Goal: Task Accomplishment & Management: Manage account settings

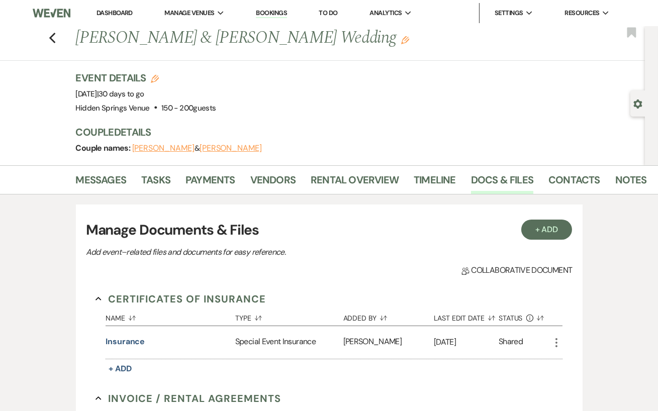
click at [118, 11] on link "Dashboard" at bounding box center [115, 13] width 36 height 9
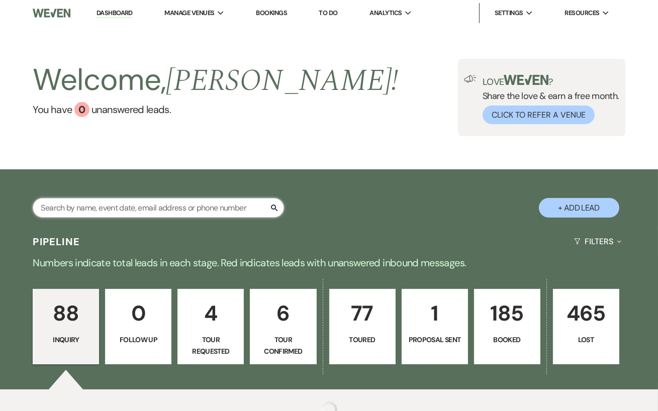
click at [181, 202] on input "text" at bounding box center [158, 208] width 251 height 20
click at [176, 211] on input "text" at bounding box center [158, 208] width 251 height 20
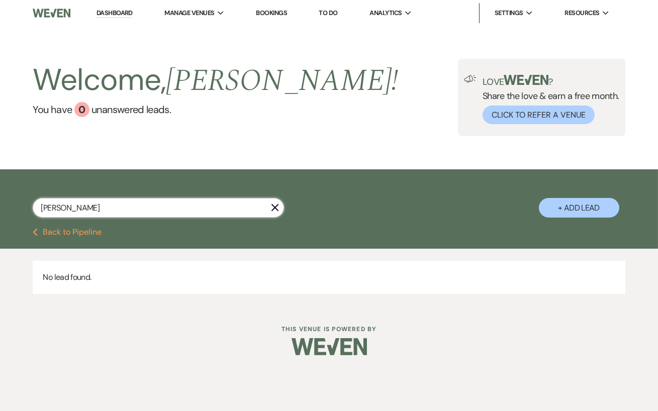
type input "[PERSON_NAME]"
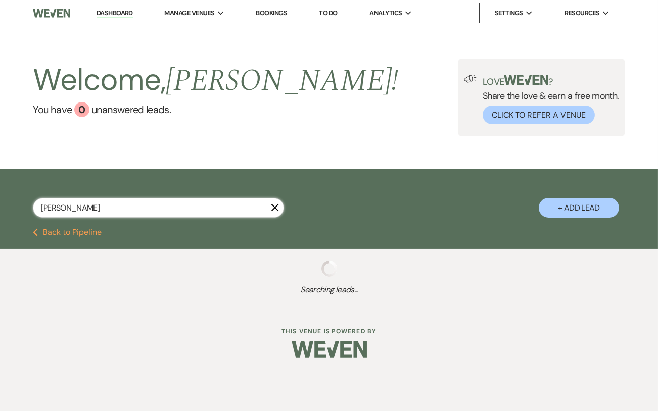
select select "6"
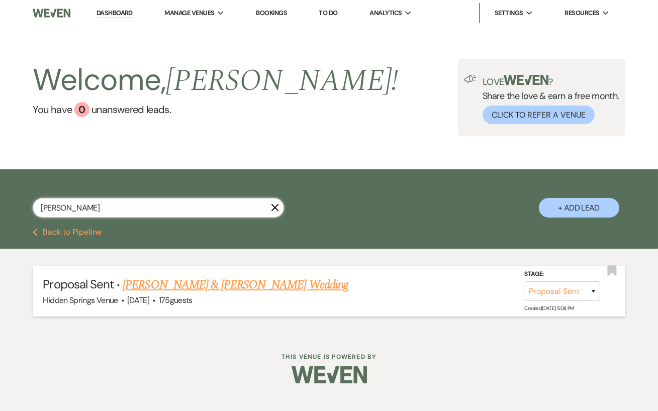
type input "[PERSON_NAME]"
click at [241, 287] on link "[PERSON_NAME] & [PERSON_NAME] Wedding" at bounding box center [235, 285] width 225 height 18
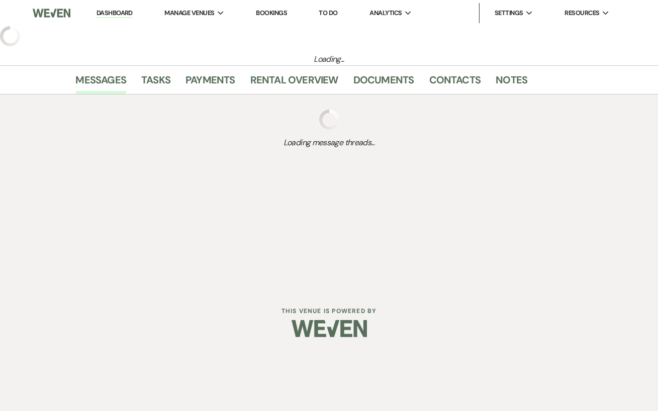
select select "6"
select select "5"
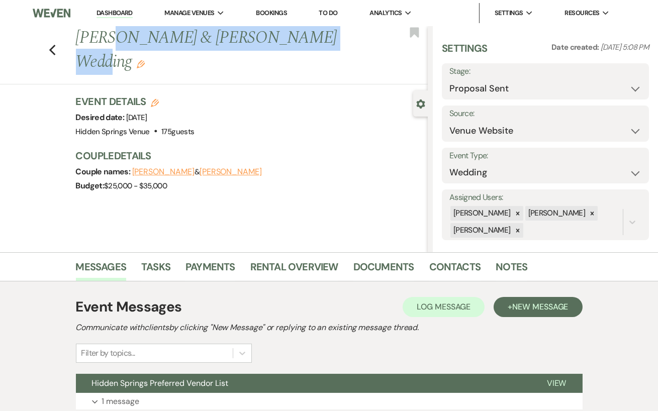
drag, startPoint x: 308, startPoint y: 41, endPoint x: 109, endPoint y: 41, distance: 199.6
click at [109, 41] on h1 "[PERSON_NAME] & [PERSON_NAME] Wedding Edit" at bounding box center [214, 50] width 277 height 48
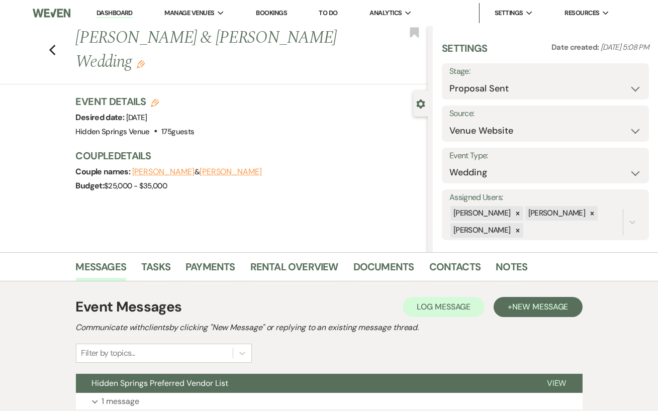
drag, startPoint x: 130, startPoint y: 65, endPoint x: 71, endPoint y: 41, distance: 63.1
click at [71, 41] on div "Previous [PERSON_NAME] & [PERSON_NAME] Wedding Edit" at bounding box center [249, 50] width 357 height 48
copy h1 "[PERSON_NAME] & [PERSON_NAME] Wedding"
click at [304, 120] on div "Event Details Edit Desired date: [DATE] Venue: [GEOGRAPHIC_DATA] Venue . 175 gu…" at bounding box center [247, 116] width 342 height 44
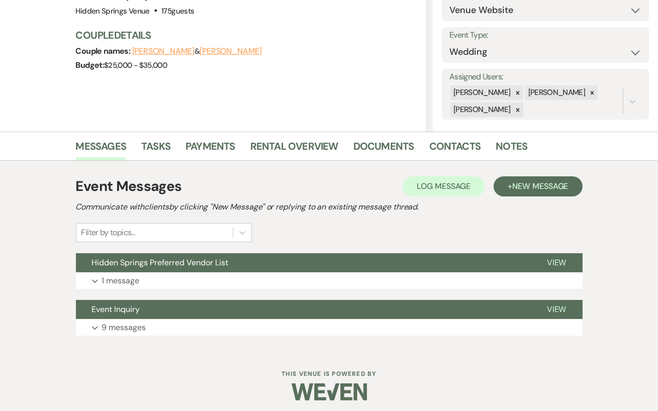
scroll to position [122, 0]
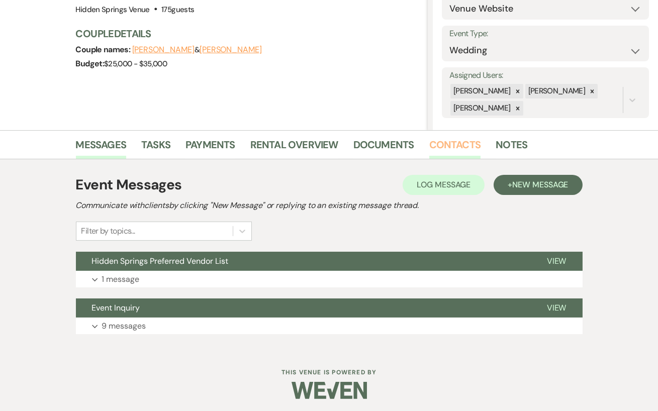
click at [445, 144] on link "Contacts" at bounding box center [455, 148] width 52 height 22
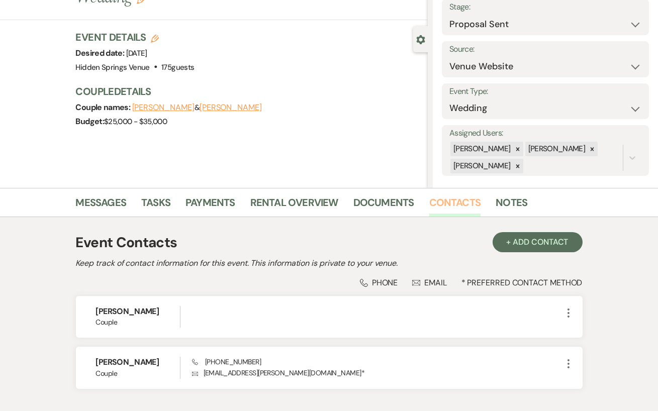
scroll to position [131, 0]
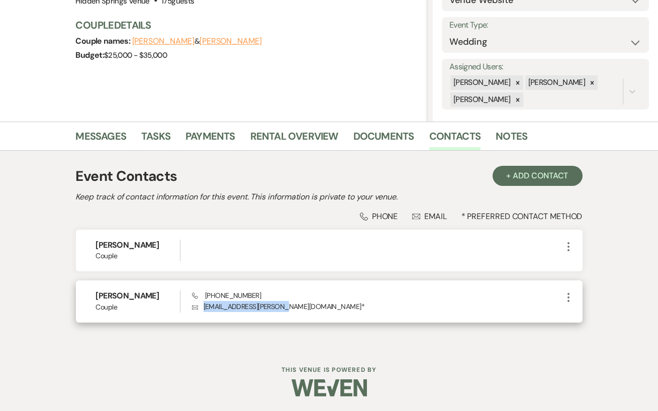
drag, startPoint x: 281, startPoint y: 304, endPoint x: 202, endPoint y: 302, distance: 79.4
click at [202, 302] on p "Envelope [EMAIL_ADDRESS][PERSON_NAME][DOMAIN_NAME] *" at bounding box center [377, 306] width 370 height 11
copy p "[EMAIL_ADDRESS][PERSON_NAME][DOMAIN_NAME]"
click at [351, 299] on div "Phone [PHONE_NUMBER] Envelope [EMAIL_ADDRESS][PERSON_NAME][DOMAIN_NAME] *" at bounding box center [377, 302] width 370 height 22
drag, startPoint x: 252, startPoint y: 295, endPoint x: 203, endPoint y: 295, distance: 48.8
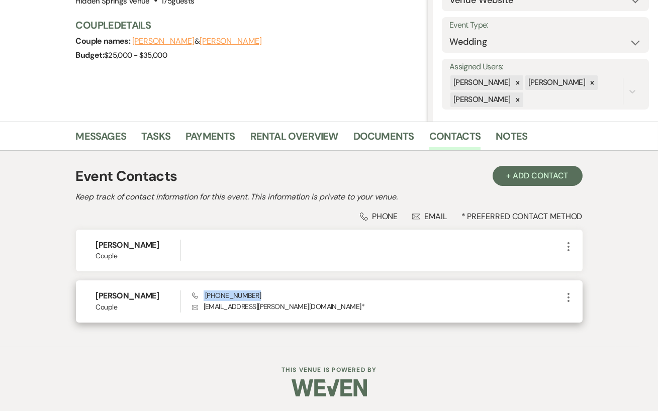
click at [203, 295] on div "Phone [PHONE_NUMBER] Envelope [EMAIL_ADDRESS][PERSON_NAME][DOMAIN_NAME] *" at bounding box center [377, 302] width 370 height 22
copy span "[PHONE_NUMBER]"
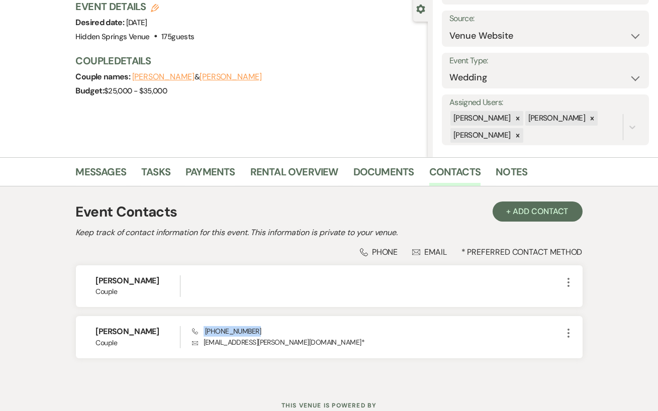
scroll to position [74, 0]
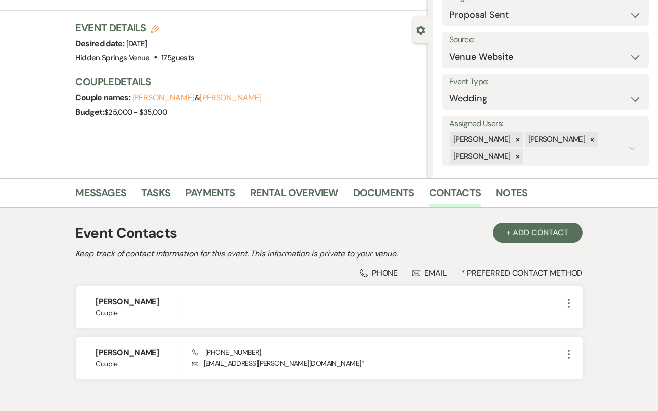
click at [109, 182] on div "Messages Tasks Payments Rental Overview Documents Contacts Notes" at bounding box center [329, 192] width 658 height 29
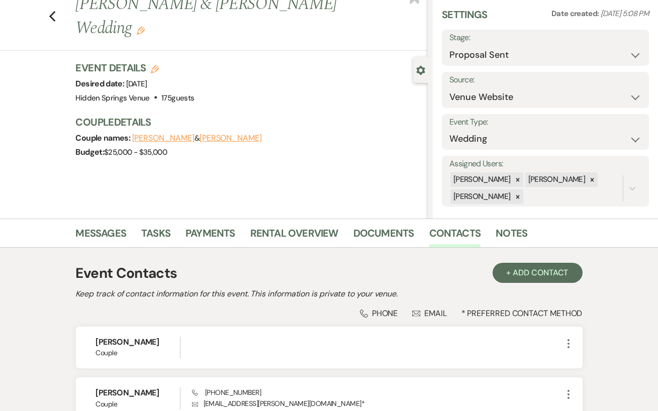
scroll to position [0, 0]
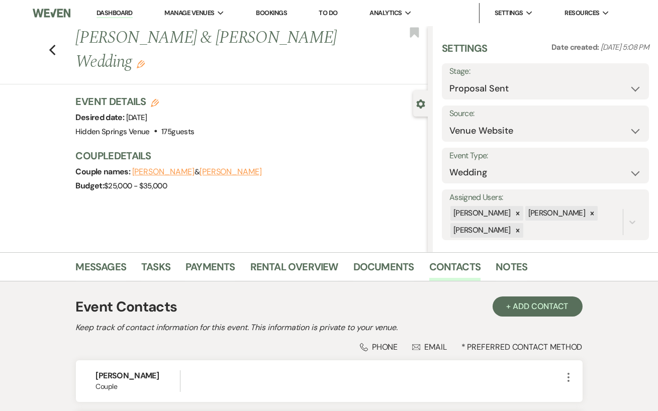
click at [119, 13] on link "Dashboard" at bounding box center [115, 14] width 36 height 10
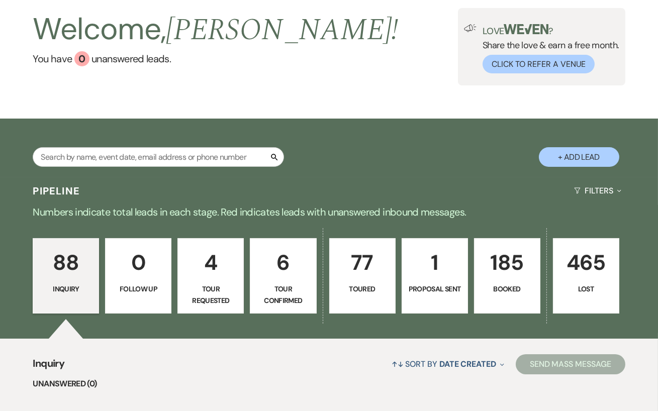
scroll to position [59, 0]
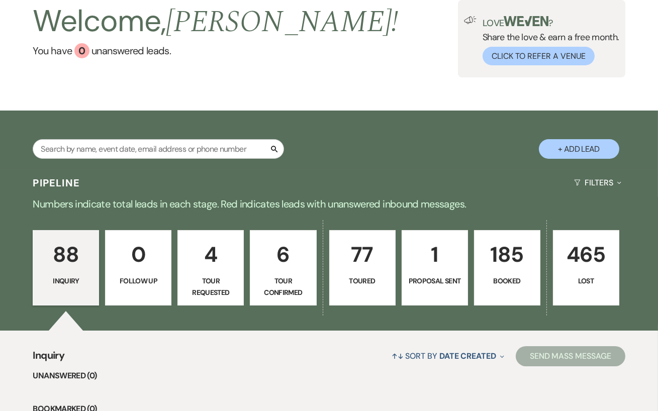
click at [493, 301] on link "185 Booked" at bounding box center [507, 267] width 66 height 75
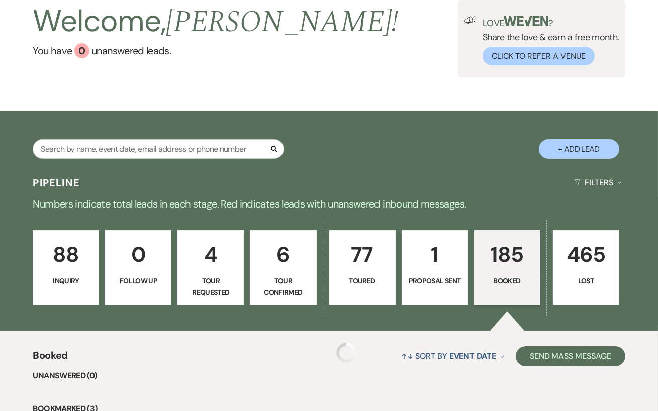
scroll to position [300, 0]
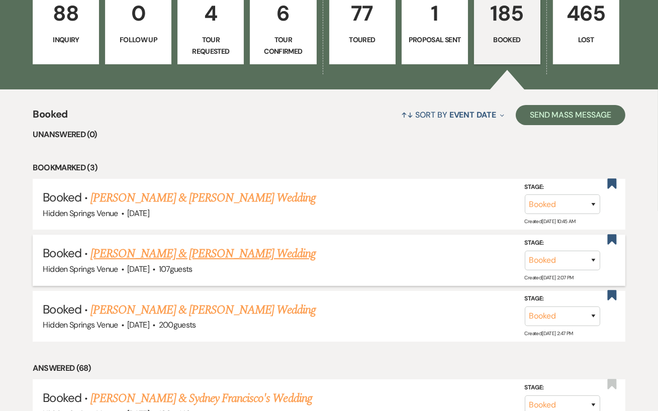
click at [182, 251] on link "[PERSON_NAME] & [PERSON_NAME] Wedding" at bounding box center [202, 254] width 225 height 18
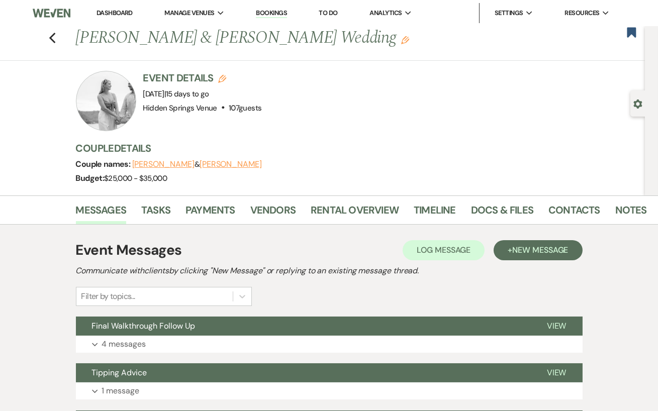
scroll to position [677, 0]
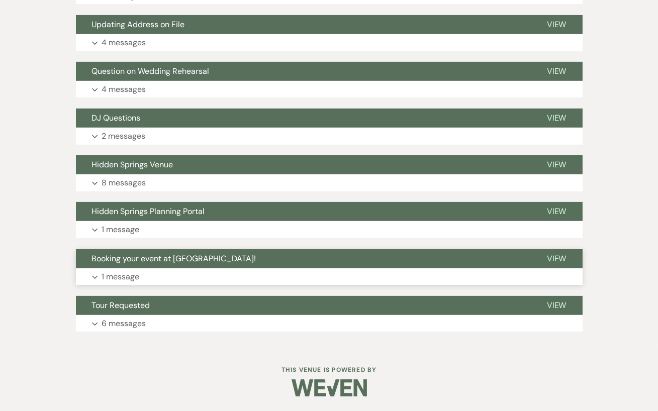
click at [200, 280] on button "Expand 1 message" at bounding box center [329, 276] width 507 height 17
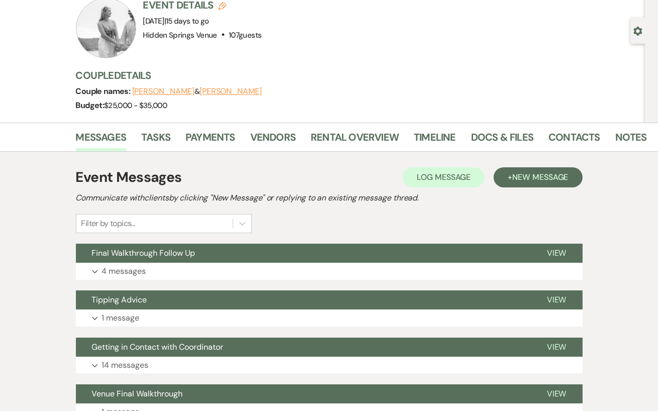
scroll to position [0, 0]
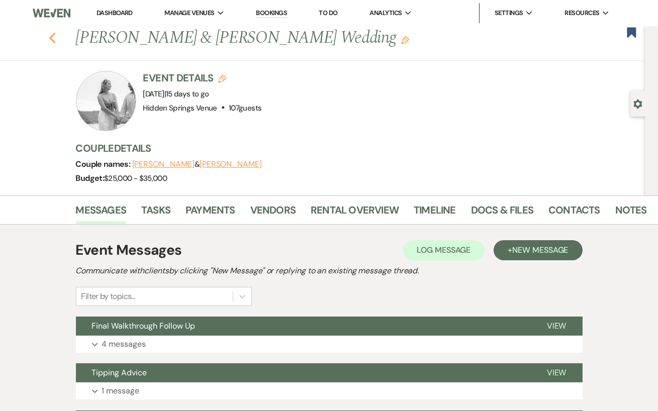
click at [50, 43] on icon "Previous" at bounding box center [53, 38] width 8 height 12
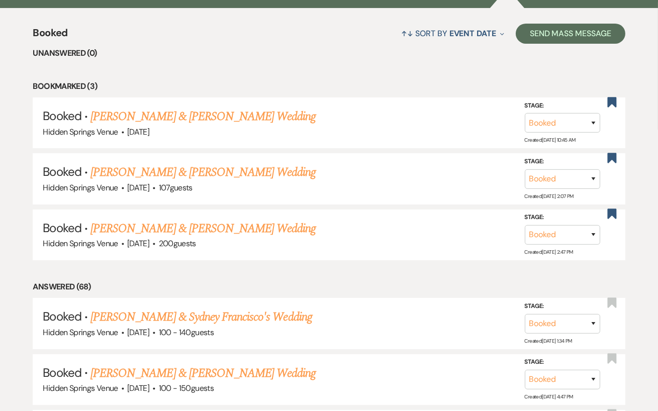
scroll to position [381, 0]
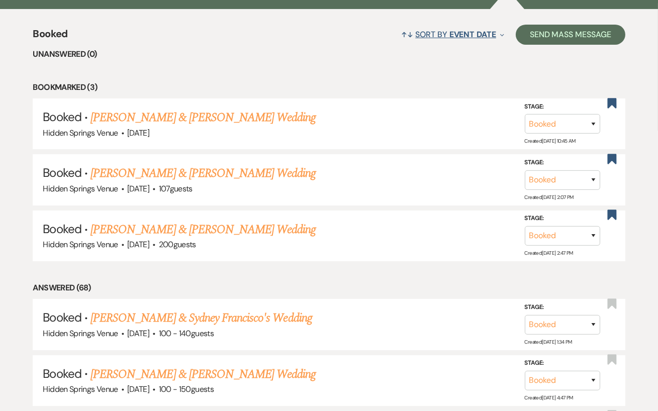
click at [479, 29] on span "Event Date" at bounding box center [472, 34] width 47 height 11
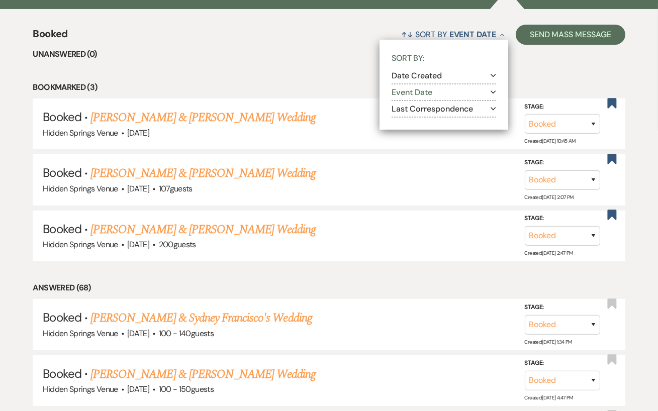
click at [462, 92] on button "Event Date Expand" at bounding box center [444, 92] width 105 height 8
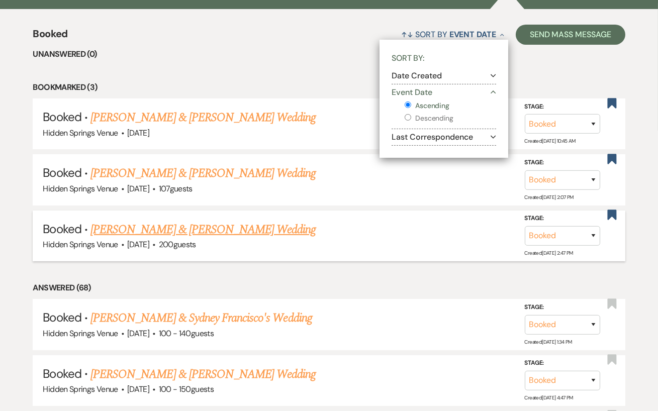
drag, startPoint x: 407, startPoint y: 116, endPoint x: 400, endPoint y: 251, distance: 134.9
click at [407, 116] on input "Descending" at bounding box center [408, 117] width 7 height 7
radio input "true"
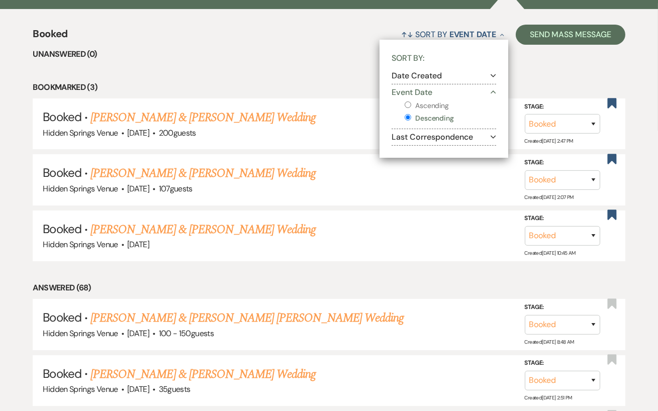
click at [398, 283] on li "Answered (68)" at bounding box center [329, 287] width 592 height 13
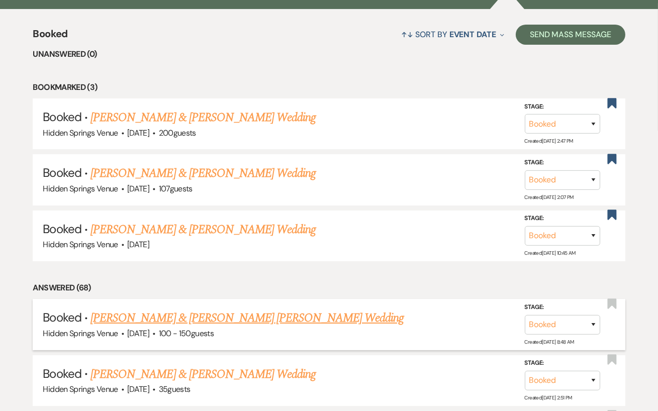
click at [275, 317] on link "[PERSON_NAME] & [PERSON_NAME] [PERSON_NAME] Wedding" at bounding box center [246, 318] width 313 height 18
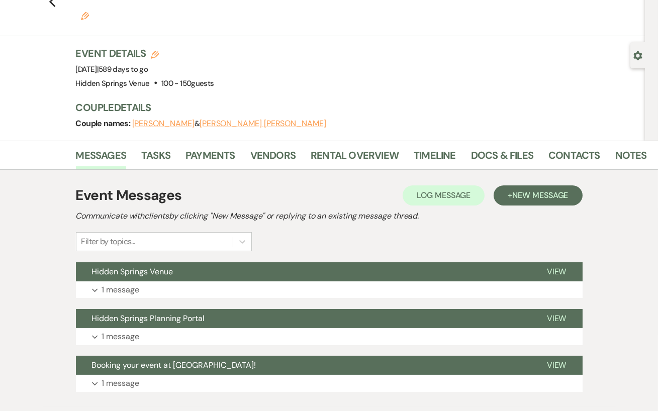
scroll to position [61, 0]
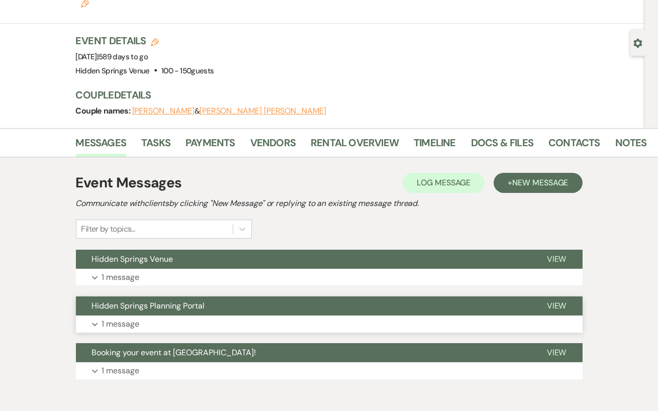
click at [228, 316] on button "Expand 1 message" at bounding box center [329, 324] width 507 height 17
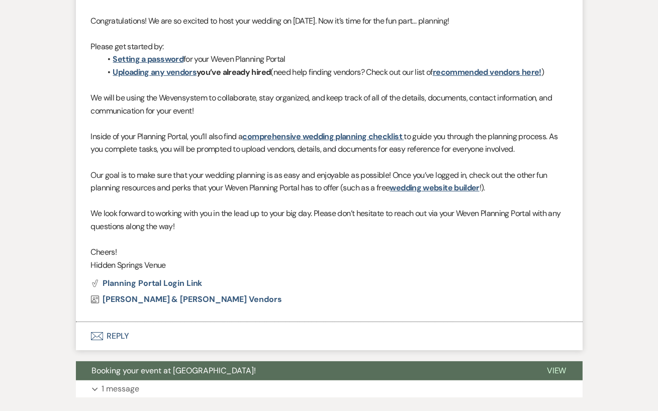
scroll to position [465, 0]
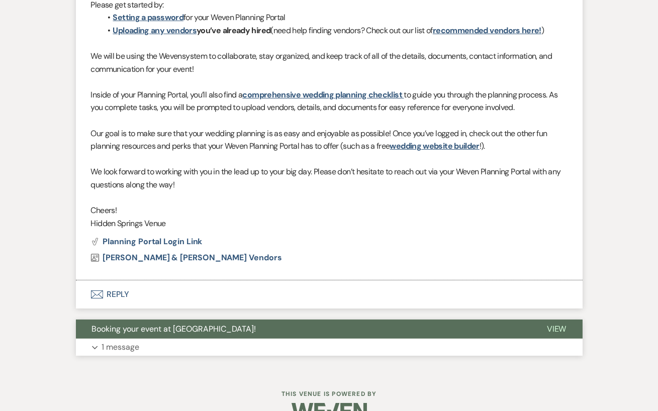
click at [206, 339] on button "Expand 1 message" at bounding box center [329, 347] width 507 height 17
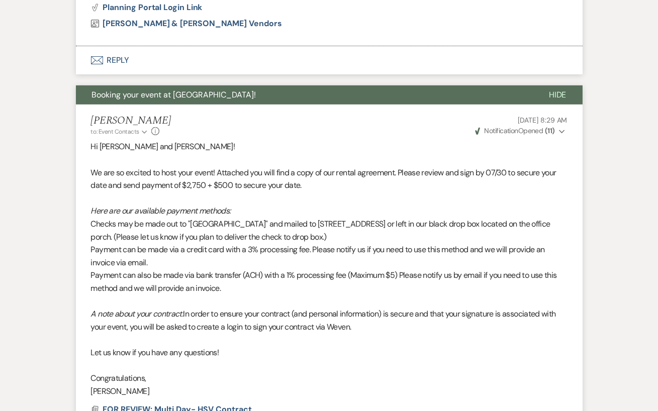
scroll to position [702, 0]
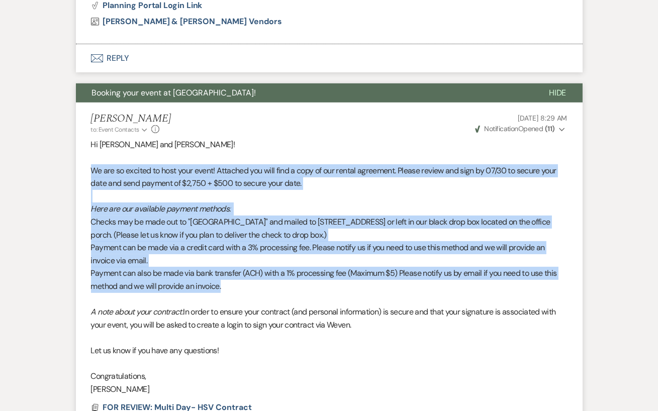
drag, startPoint x: 91, startPoint y: 143, endPoint x: 239, endPoint y: 264, distance: 191.1
click at [239, 264] on div "Hi [PERSON_NAME] and [PERSON_NAME]! We are so excited to host your event! Attac…" at bounding box center [329, 266] width 477 height 257
copy div "We are so excited to host your event! Attached you will find a copy of our rent…"
click at [239, 267] on p "Payment can also be made via bank transfer (ACH) with a 1% processing fee (Maxi…" at bounding box center [329, 280] width 477 height 26
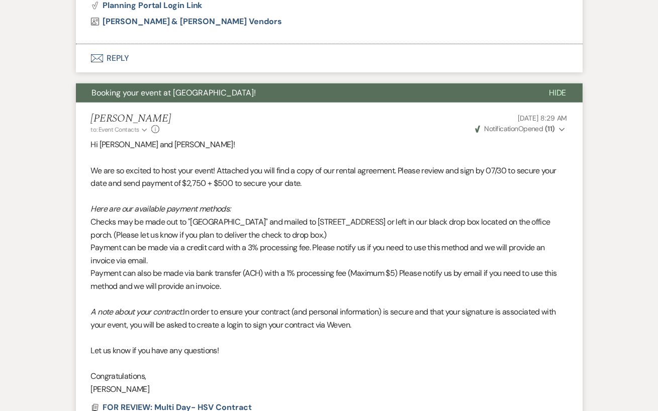
click at [391, 267] on p "Payment can also be made via bank transfer (ACH) with a 1% processing fee (Maxi…" at bounding box center [329, 280] width 477 height 26
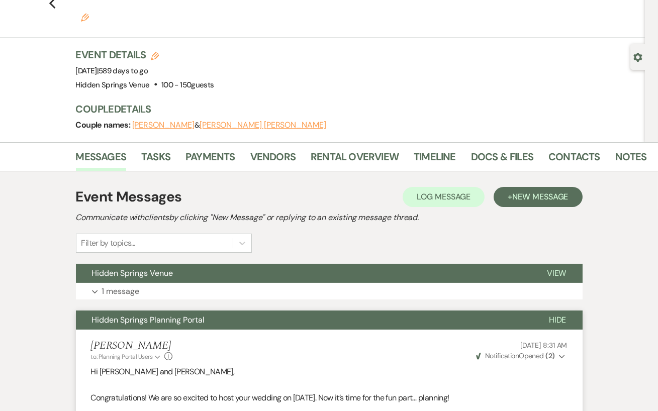
scroll to position [0, 0]
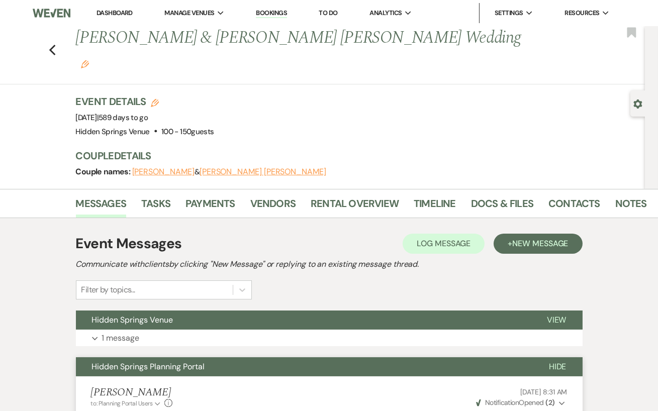
click at [115, 9] on li "Dashboard" at bounding box center [114, 13] width 46 height 20
click at [113, 13] on link "Dashboard" at bounding box center [115, 13] width 36 height 9
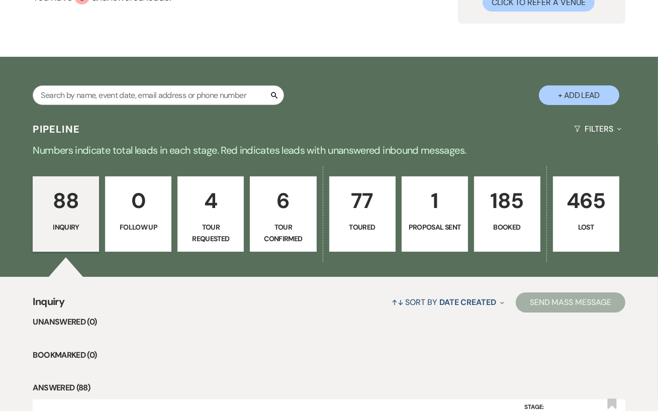
scroll to position [120, 0]
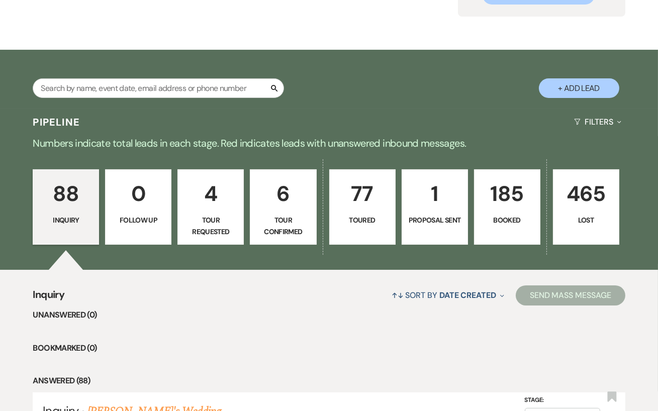
click at [452, 216] on p "Proposal Sent" at bounding box center [434, 220] width 53 height 11
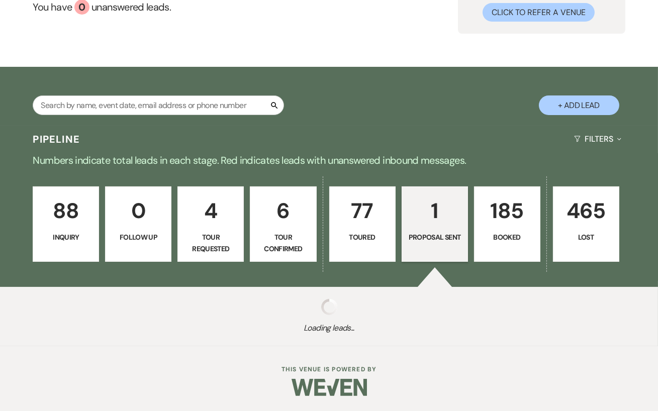
select select "6"
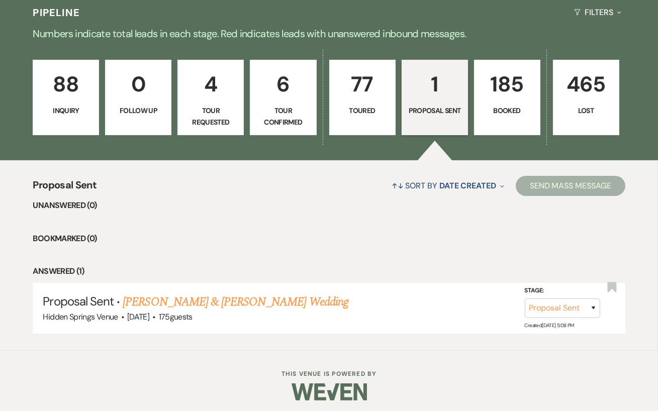
scroll to position [231, 0]
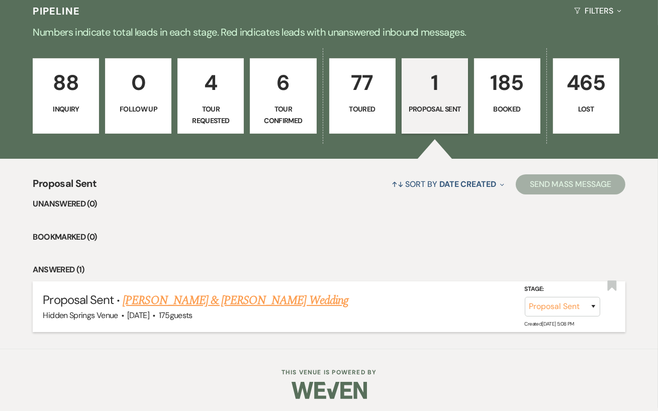
click at [293, 300] on link "[PERSON_NAME] & [PERSON_NAME] Wedding" at bounding box center [235, 301] width 225 height 18
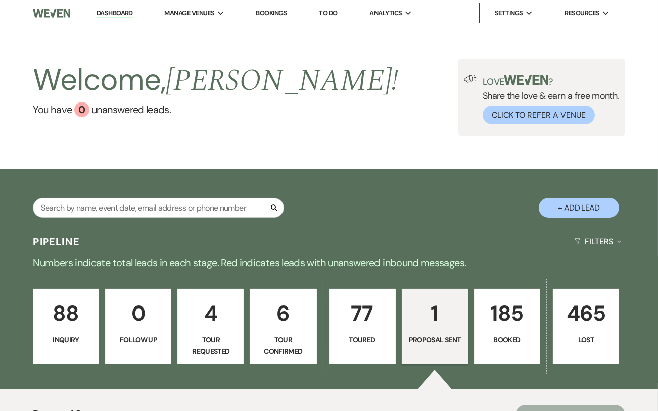
select select "6"
select select "5"
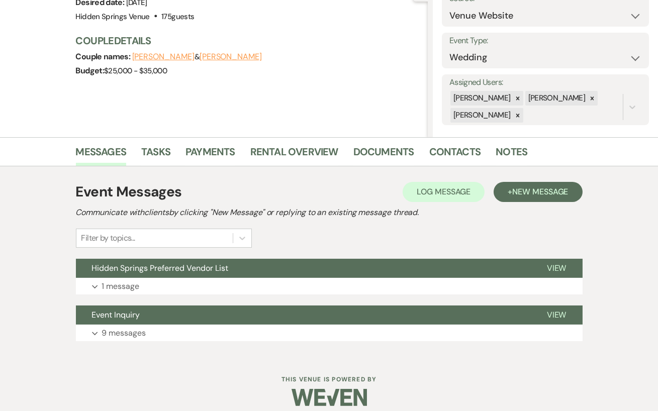
scroll to position [116, 0]
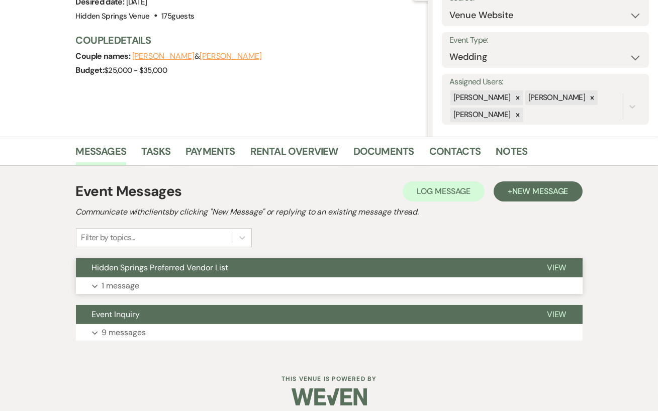
click at [290, 287] on button "Expand 1 message" at bounding box center [329, 285] width 507 height 17
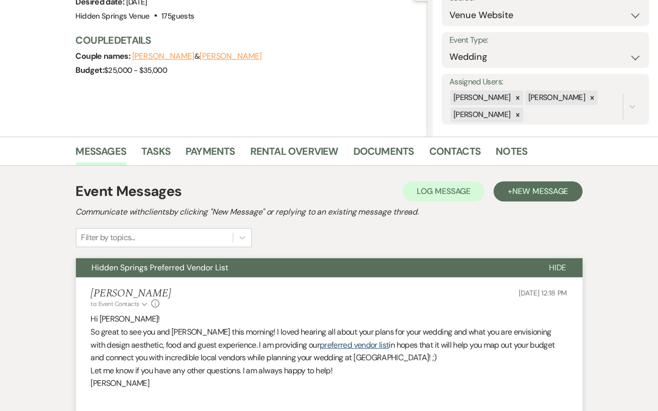
click at [290, 288] on div "[PERSON_NAME] to: Event Contacts Expand Info [DATE] 12:18 PM" at bounding box center [329, 299] width 477 height 22
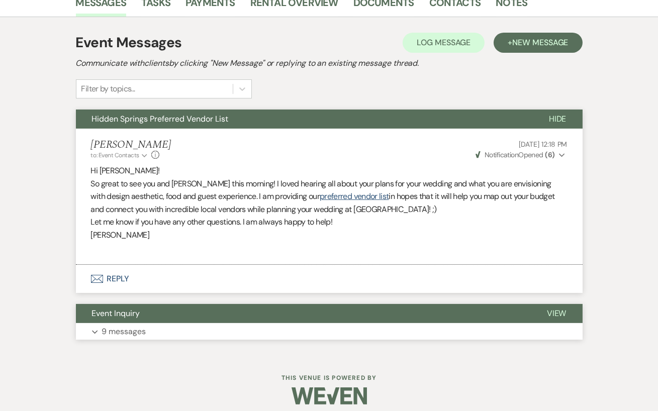
click at [273, 332] on button "Expand 9 messages" at bounding box center [329, 331] width 507 height 17
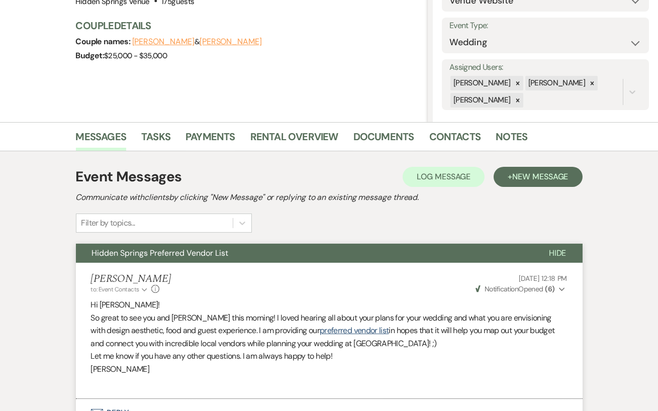
scroll to position [129, 0]
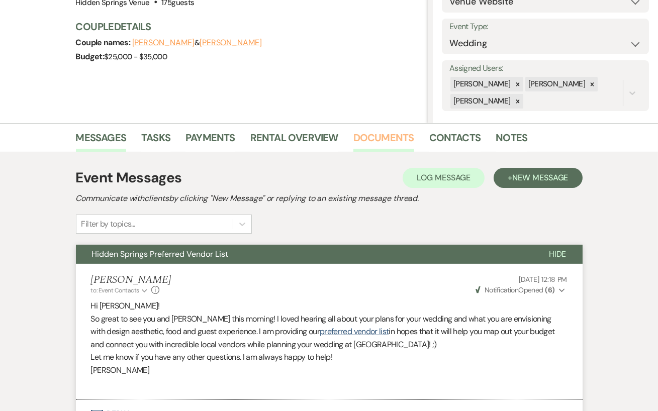
click at [367, 134] on link "Documents" at bounding box center [383, 141] width 61 height 22
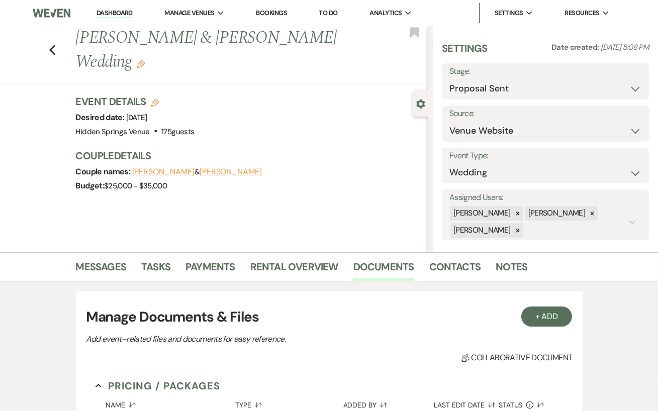
click at [111, 13] on link "Dashboard" at bounding box center [115, 14] width 36 height 10
